Goal: Find specific fact: Find specific fact

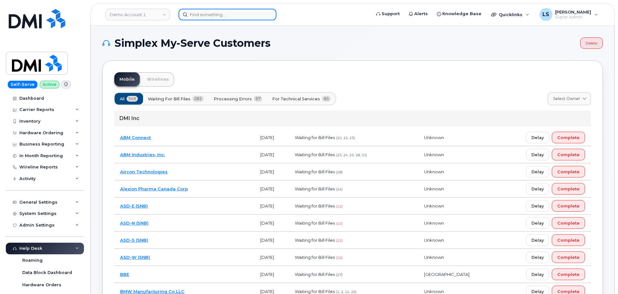
click at [244, 17] on input at bounding box center [228, 15] width 98 height 12
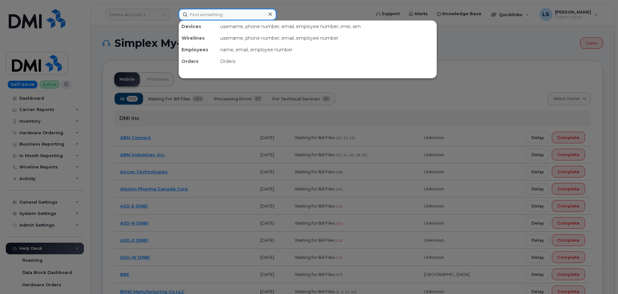
paste input "5206063372"
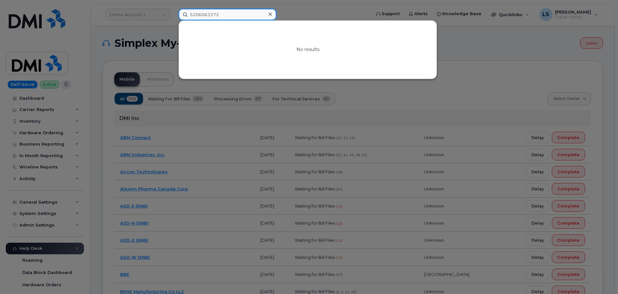
type input "5206063372"
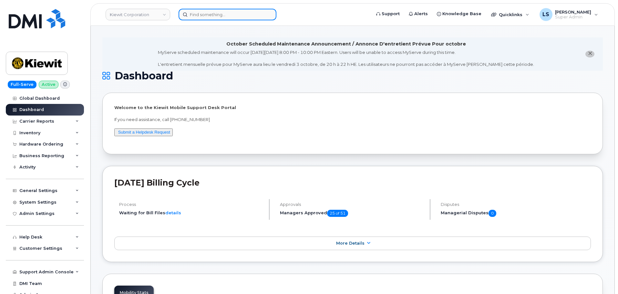
click at [240, 11] on input at bounding box center [228, 15] width 98 height 12
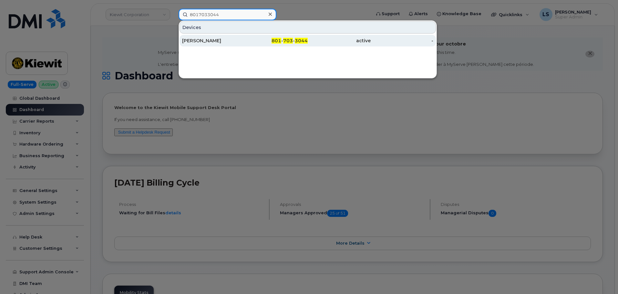
type input "8017033044"
click at [219, 41] on div "[PERSON_NAME]" at bounding box center [213, 40] width 63 height 6
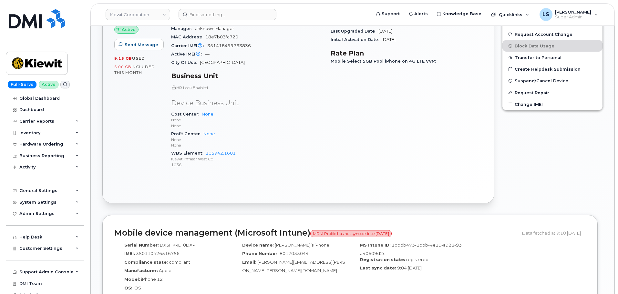
scroll to position [310, 0]
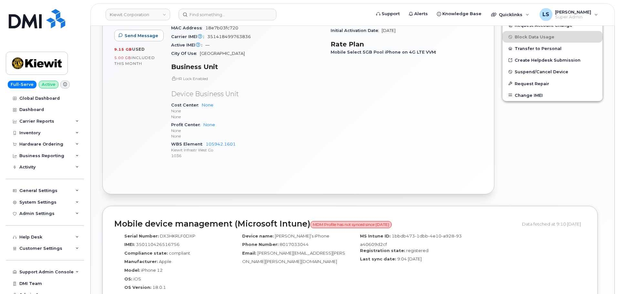
click at [388, 228] on span "MDM Profile has not synced since 26 Sep 2025" at bounding box center [350, 224] width 81 height 7
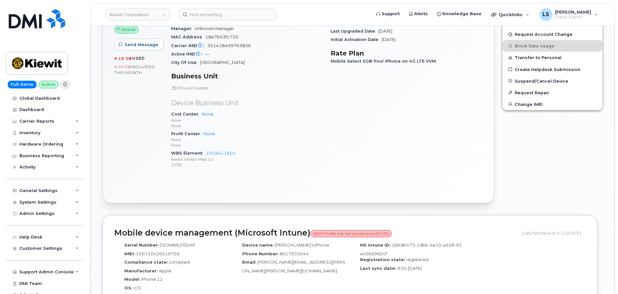
click at [388, 230] on span "MDM Profile has not synced since 26 Sep 2025" at bounding box center [350, 233] width 81 height 7
click at [421, 232] on div "Mobile device management (Microsoft Intune) MDM Profile has not synced since 26…" at bounding box center [349, 271] width 495 height 113
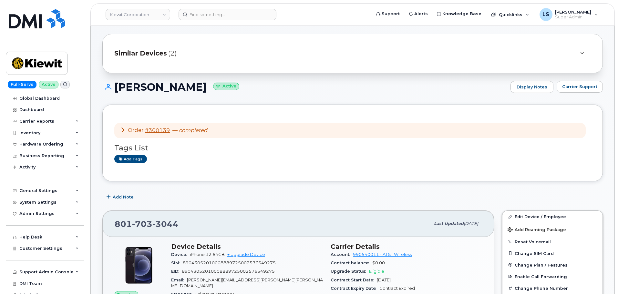
scroll to position [0, 0]
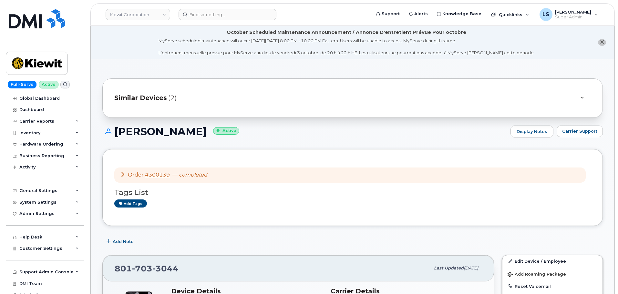
click at [242, 200] on div "Add tags" at bounding box center [349, 204] width 471 height 8
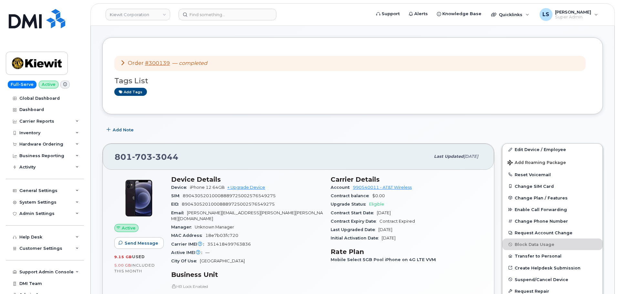
scroll to position [226, 0]
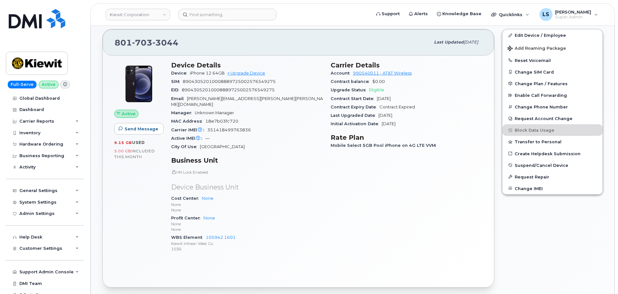
click at [198, 99] on span "DENISE.RENTERIA@KIEWIT.COM" at bounding box center [247, 101] width 152 height 11
click at [198, 98] on span "DENISE.RENTERIA@KIEWIT.COM" at bounding box center [247, 101] width 152 height 11
click at [226, 93] on div "EID 89043052010008889725002576549275" at bounding box center [247, 90] width 152 height 8
click at [233, 98] on span "DENISE.RENTERIA@KIEWIT.COM" at bounding box center [247, 101] width 152 height 11
click at [233, 99] on span "DENISE.RENTERIA@KIEWIT.COM" at bounding box center [247, 101] width 152 height 11
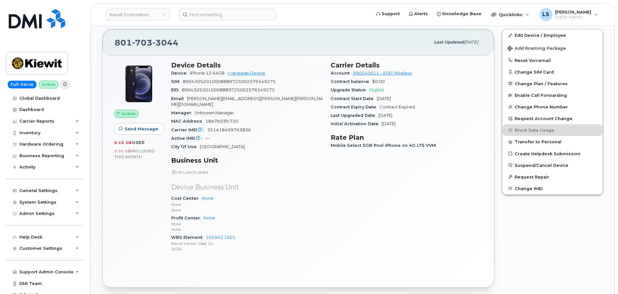
click at [283, 109] on div "Manager Unknown Manager" at bounding box center [247, 113] width 152 height 8
drag, startPoint x: 204, startPoint y: 89, endPoint x: 202, endPoint y: 92, distance: 3.6
click at [202, 92] on span "89043052010008889725002576549275" at bounding box center [228, 89] width 93 height 5
click at [201, 93] on div "EID 89043052010008889725002576549275" at bounding box center [247, 90] width 152 height 8
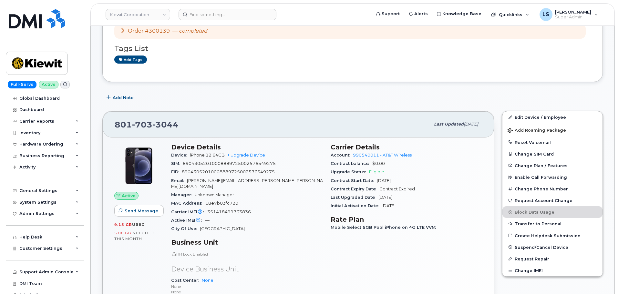
scroll to position [97, 0]
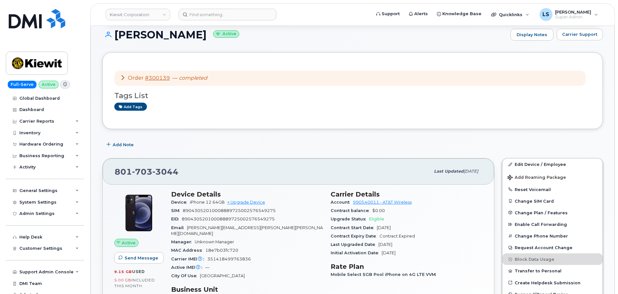
drag, startPoint x: 200, startPoint y: 35, endPoint x: 102, endPoint y: 41, distance: 98.6
copy h1 "[PERSON_NAME]"
drag, startPoint x: 150, startPoint y: 173, endPoint x: 100, endPoint y: 172, distance: 49.4
click at [100, 172] on div "801 703 3044 Last updated Sep 26, 2025 Active Send Message 9.15 GB  used 5.00 G…" at bounding box center [298, 287] width 400 height 266
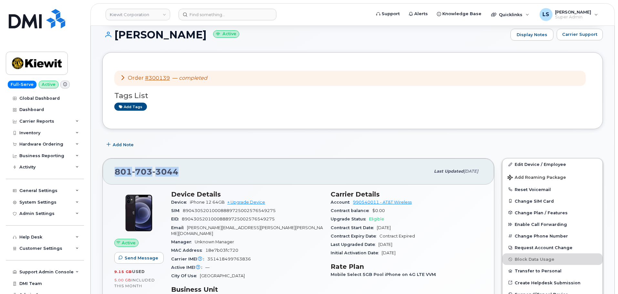
copy span "801 703 3044"
